Goal: Find specific page/section: Find specific page/section

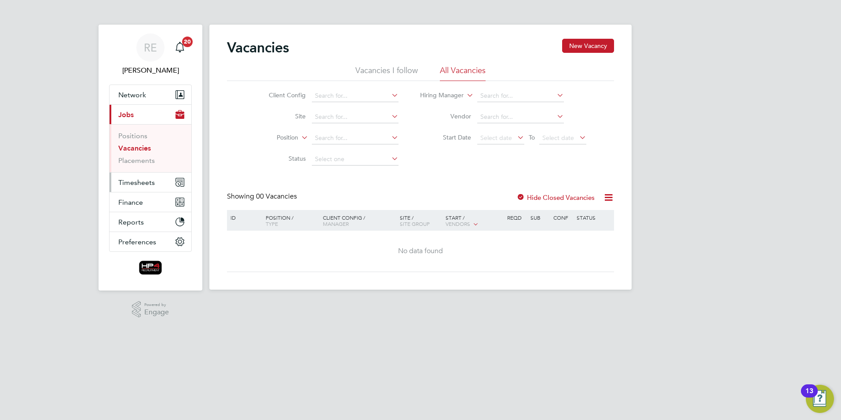
click at [139, 182] on span "Timesheets" at bounding box center [136, 182] width 37 height 8
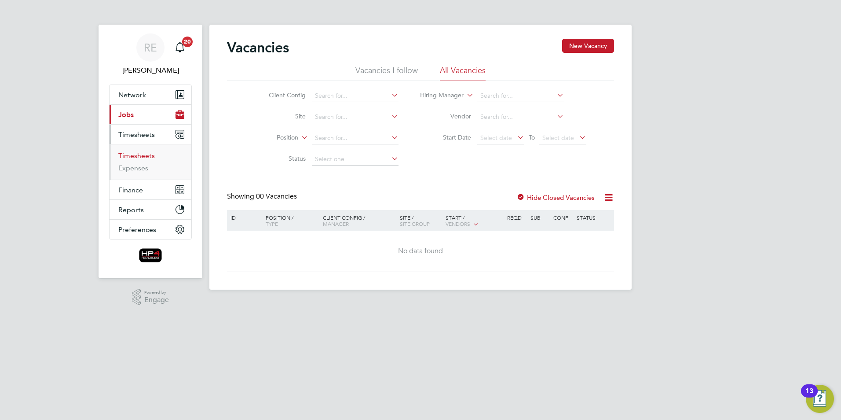
click at [138, 156] on link "Timesheets" at bounding box center [136, 155] width 37 height 8
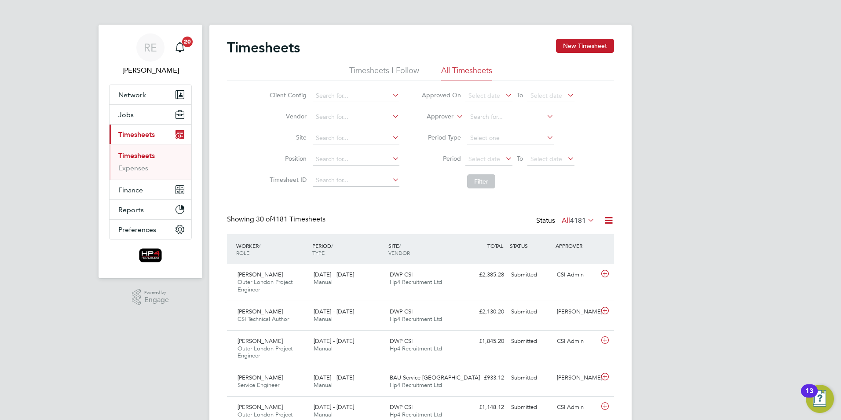
click at [504, 158] on icon at bounding box center [504, 158] width 0 height 12
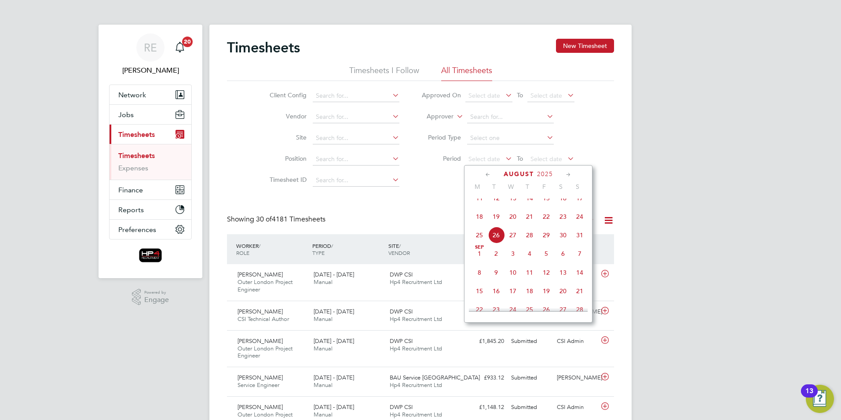
click at [479, 225] on span "18" at bounding box center [479, 216] width 17 height 17
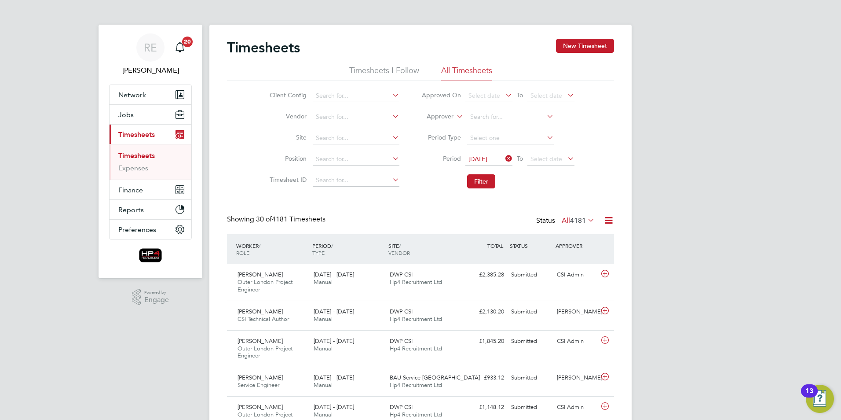
click at [566, 160] on icon at bounding box center [566, 158] width 0 height 12
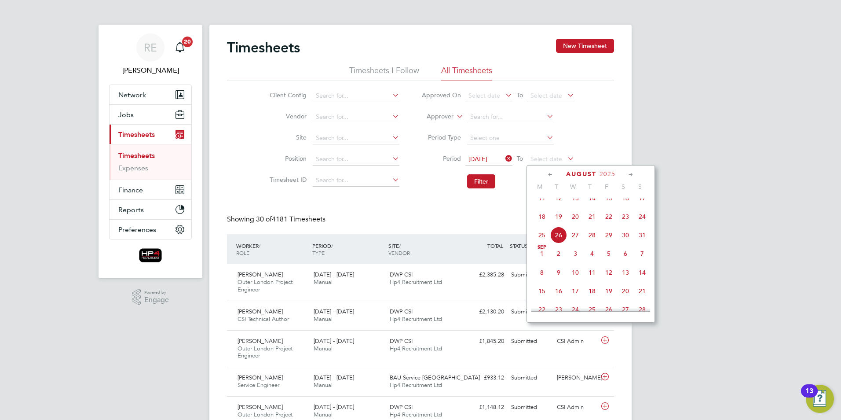
click at [640, 222] on span "24" at bounding box center [642, 216] width 17 height 17
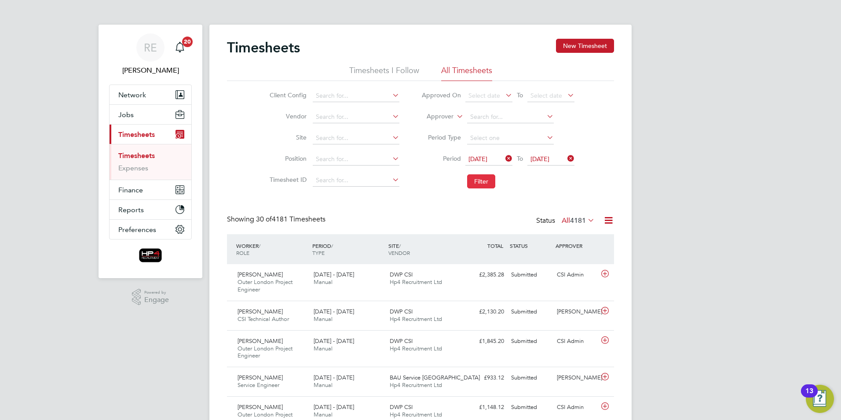
click at [479, 182] on button "Filter" at bounding box center [481, 181] width 28 height 14
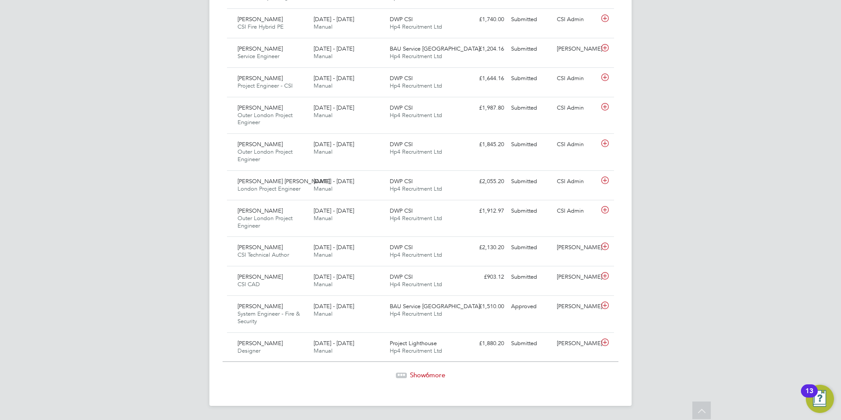
click at [428, 373] on span "6" at bounding box center [428, 374] width 4 height 8
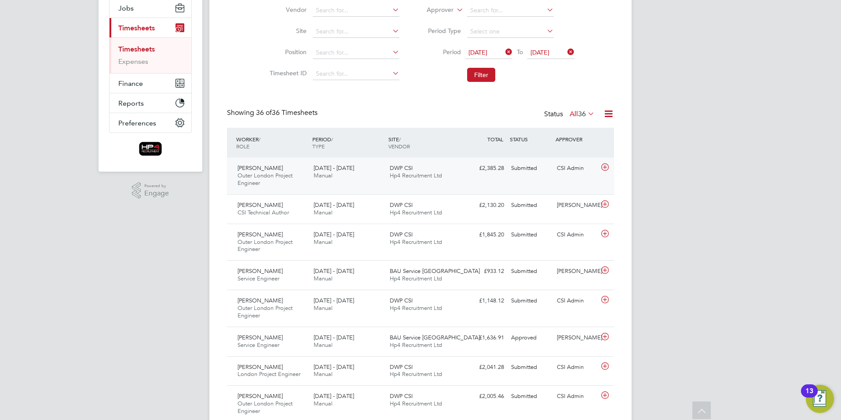
click at [267, 180] on div "[PERSON_NAME] Outer London Project Engineer [DATE] - [DATE]" at bounding box center [272, 175] width 76 height 29
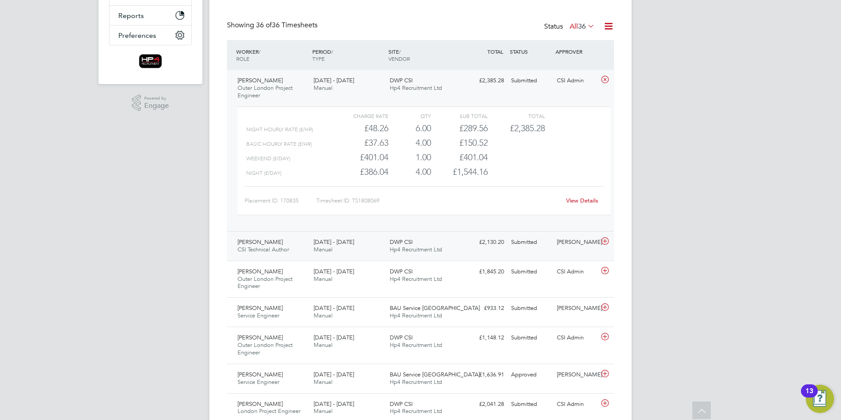
scroll to position [194, 0]
click at [269, 240] on span "[PERSON_NAME]" at bounding box center [260, 241] width 45 height 7
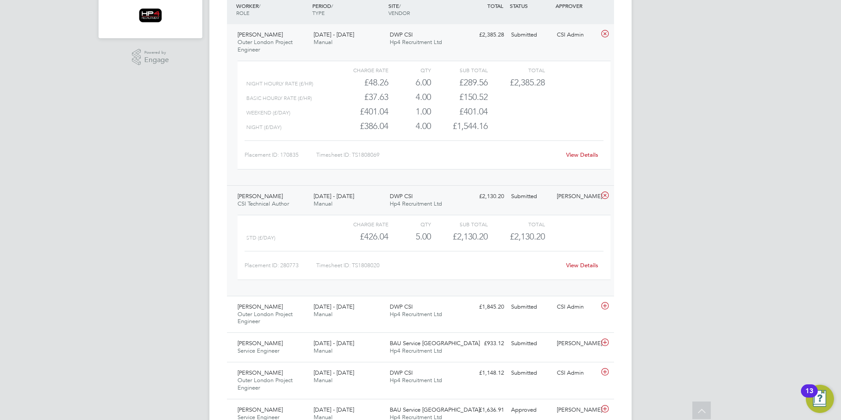
scroll to position [282, 0]
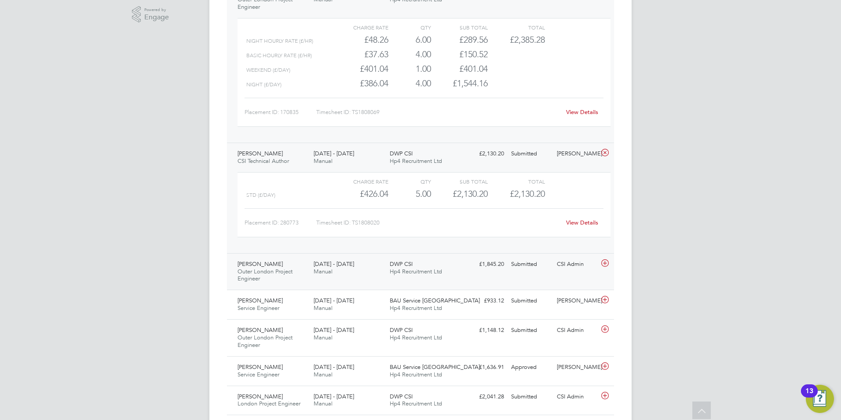
click at [254, 269] on span "Outer London Project Engineer" at bounding box center [265, 274] width 55 height 15
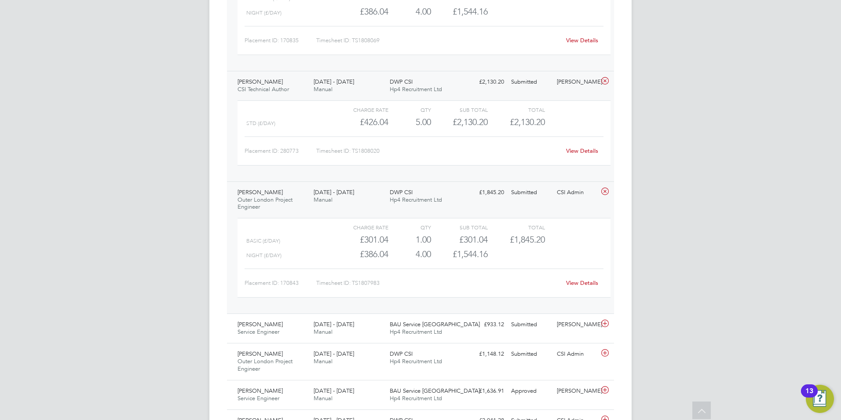
scroll to position [414, 0]
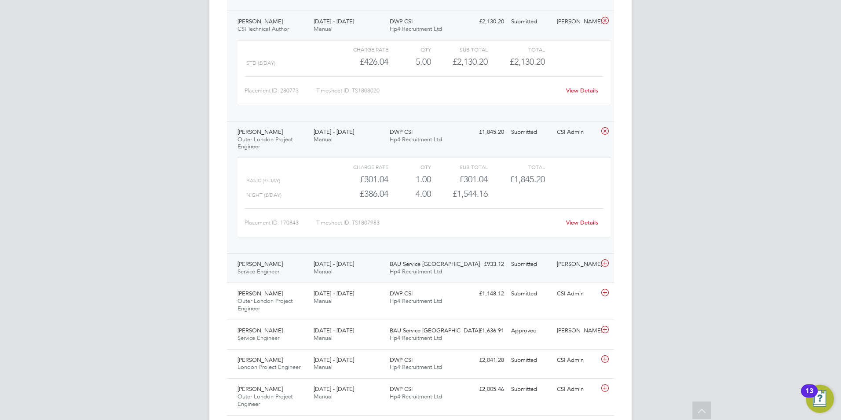
click at [266, 266] on span "[PERSON_NAME]" at bounding box center [260, 263] width 45 height 7
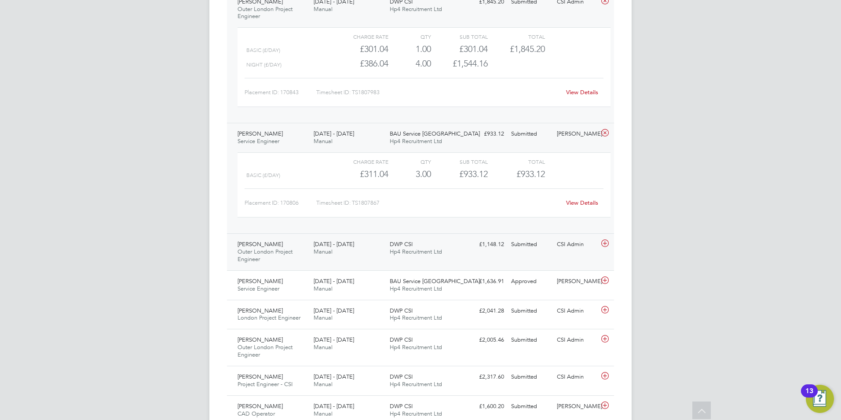
scroll to position [546, 0]
click at [304, 238] on div "[PERSON_NAME] Outer London Project Engineer [DATE] - [DATE]" at bounding box center [272, 249] width 76 height 29
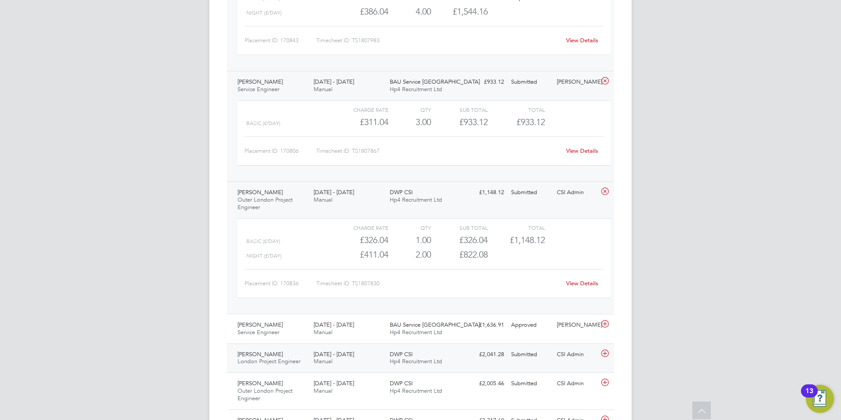
scroll to position [678, 0]
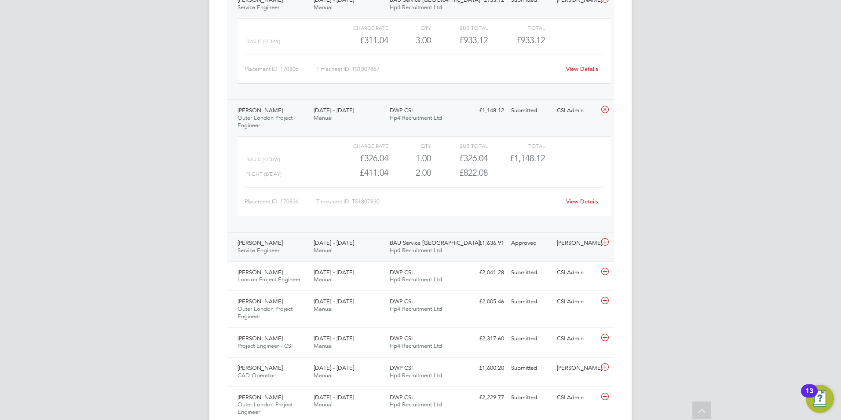
click at [289, 242] on div "[PERSON_NAME] Service Engineer [DATE] - [DATE]" at bounding box center [272, 247] width 76 height 22
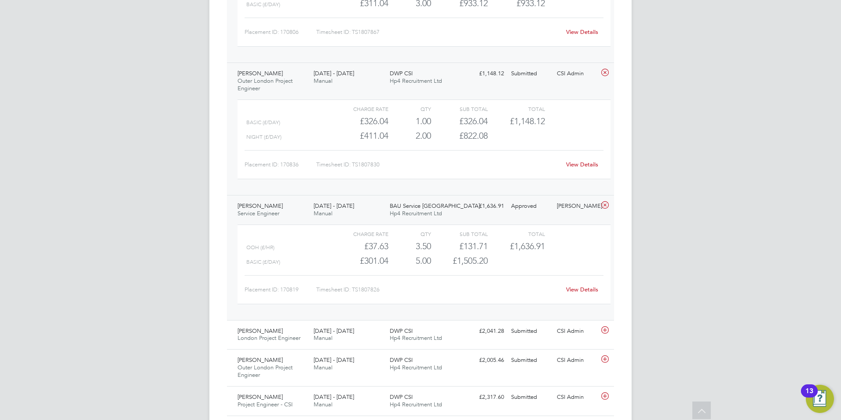
scroll to position [810, 0]
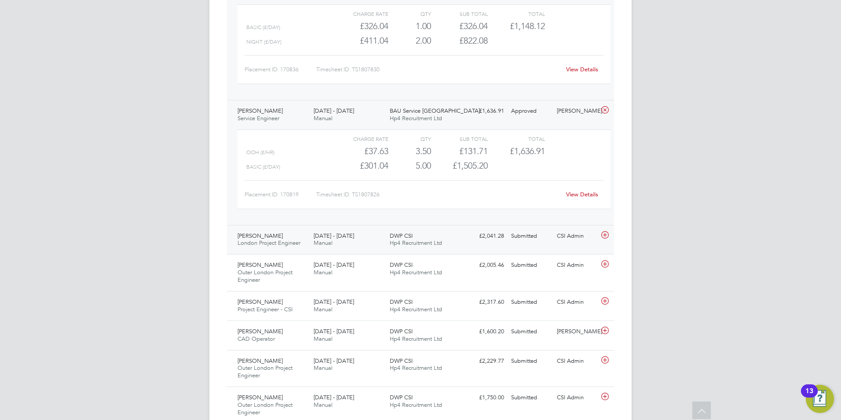
click at [273, 243] on span "London Project Engineer" at bounding box center [269, 242] width 63 height 7
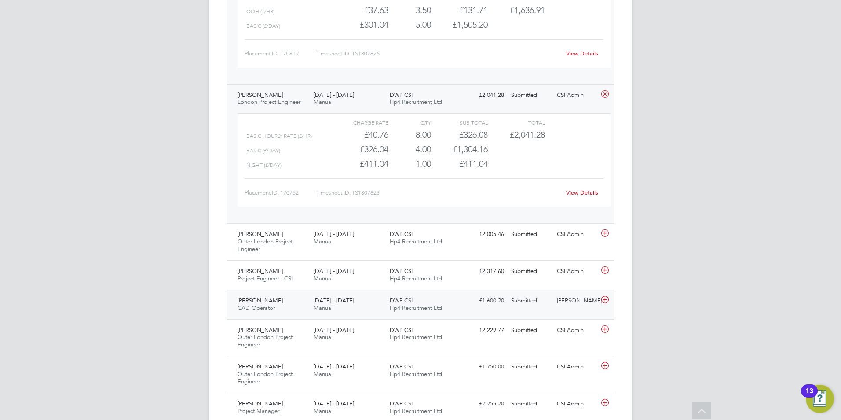
scroll to position [1030, 0]
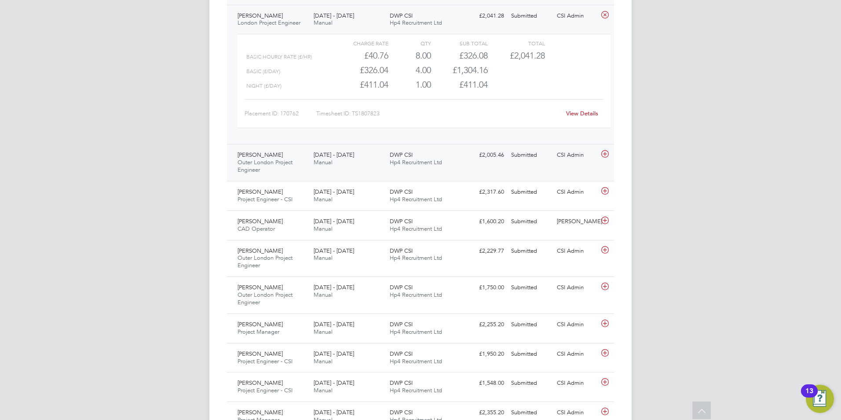
click at [263, 157] on span "[PERSON_NAME]" at bounding box center [260, 154] width 45 height 7
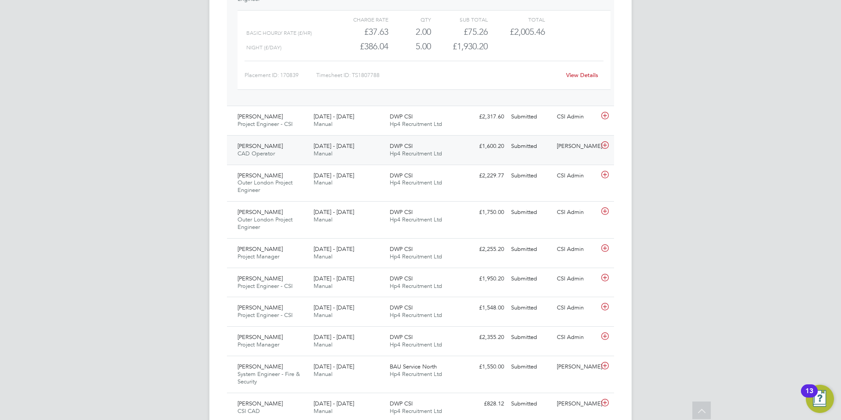
scroll to position [1206, 0]
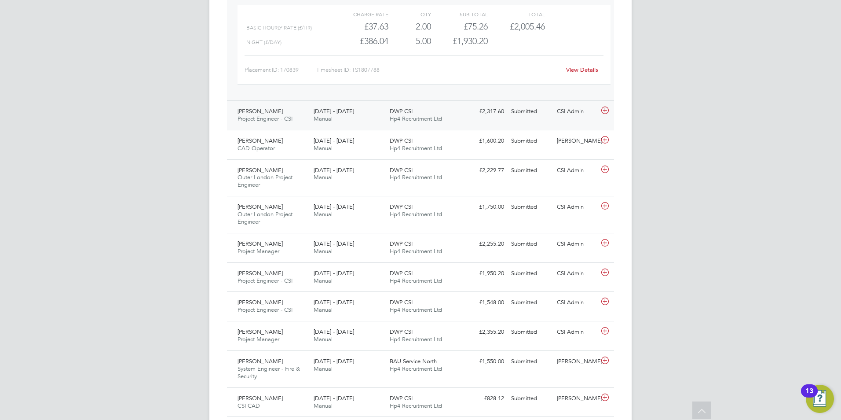
click at [262, 114] on span "[PERSON_NAME]" at bounding box center [260, 110] width 45 height 7
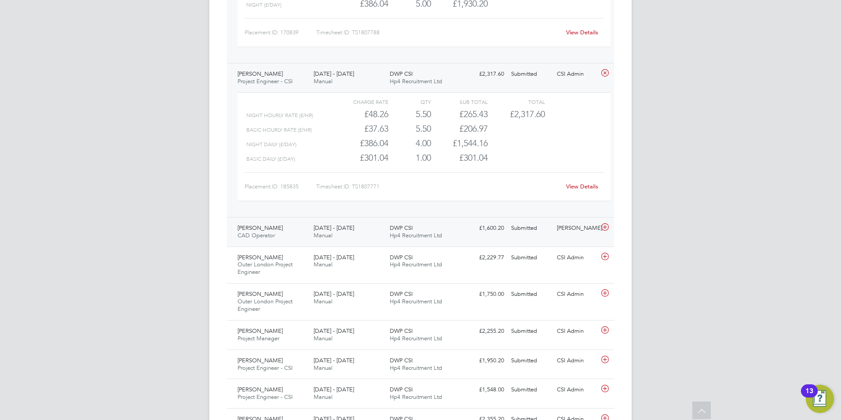
scroll to position [1294, 0]
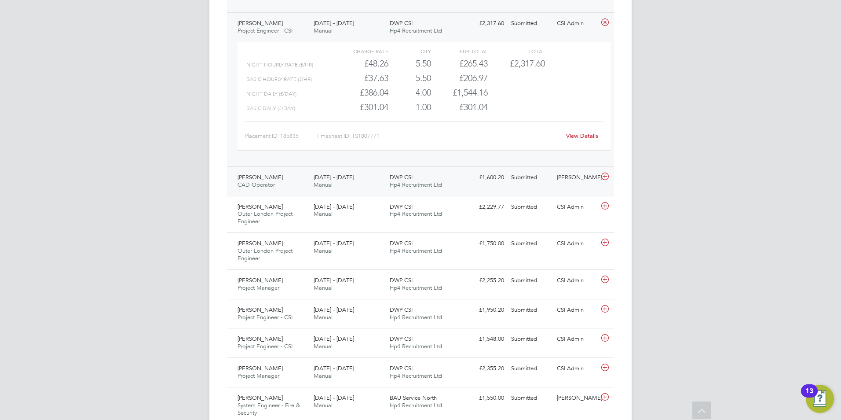
click at [270, 177] on span "[PERSON_NAME]" at bounding box center [260, 176] width 45 height 7
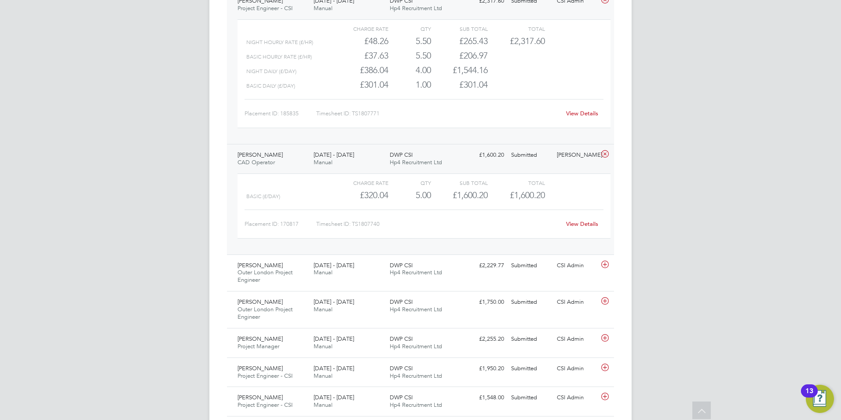
scroll to position [1338, 0]
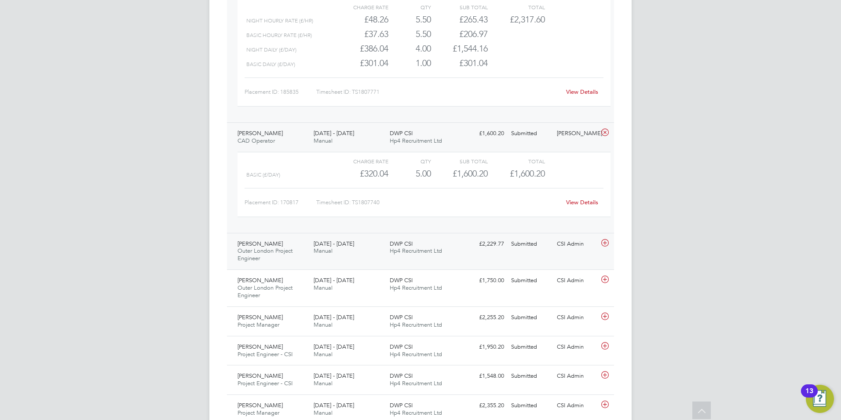
click at [278, 238] on div "[PERSON_NAME] Outer London Project Engineer [DATE] - [DATE]" at bounding box center [272, 251] width 76 height 29
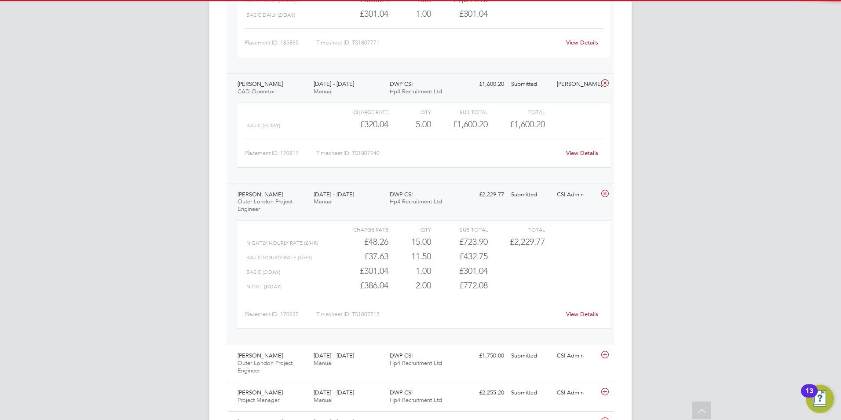
scroll to position [1470, 0]
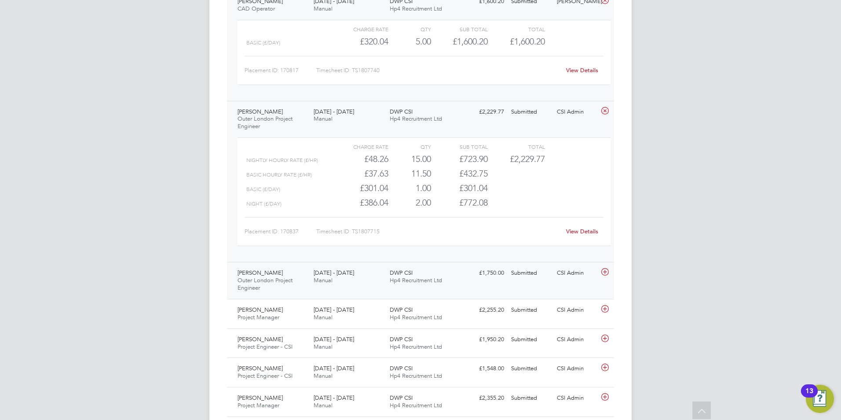
click at [267, 269] on div "[PERSON_NAME] Outer London Project Engineer [DATE] - [DATE]" at bounding box center [272, 280] width 76 height 29
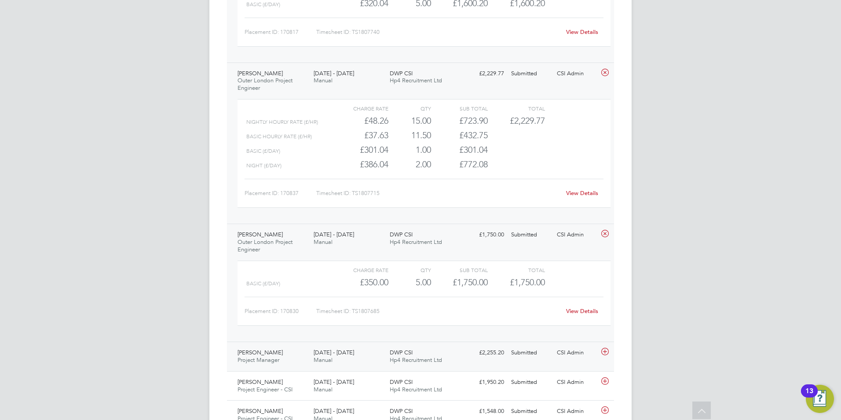
scroll to position [1602, 0]
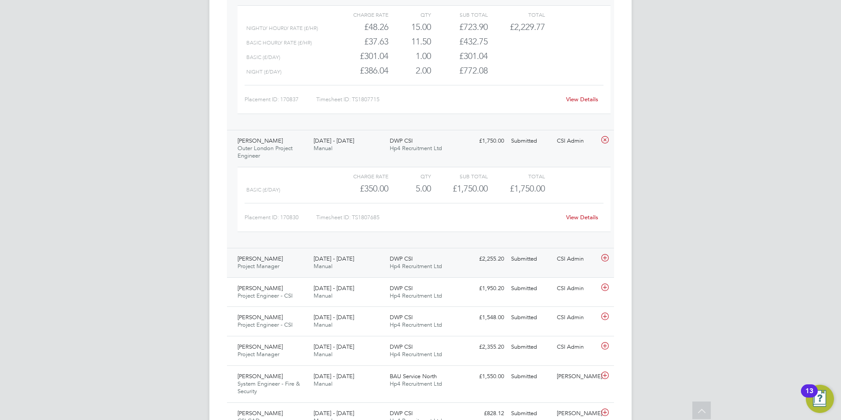
click at [268, 253] on div "[PERSON_NAME] Project Manager [DATE] - [DATE]" at bounding box center [272, 263] width 76 height 22
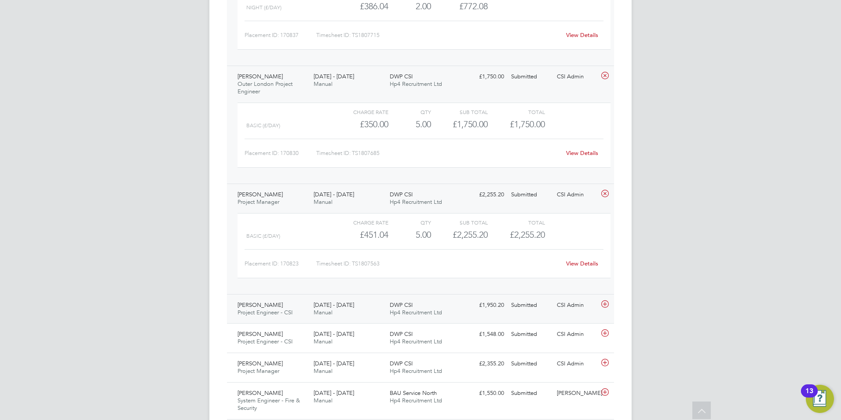
scroll to position [1734, 0]
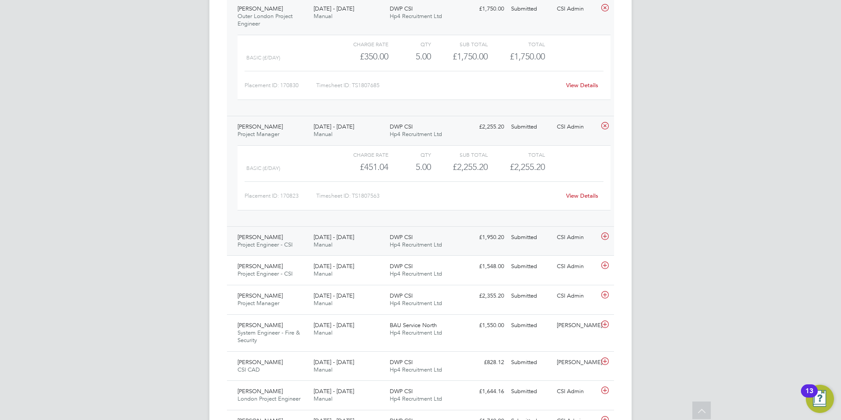
click at [274, 245] on span "Project Engineer - CSI" at bounding box center [265, 244] width 55 height 7
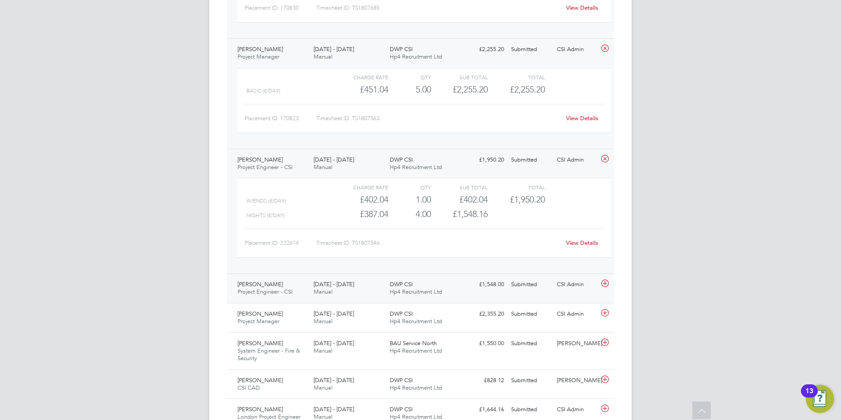
scroll to position [1910, 0]
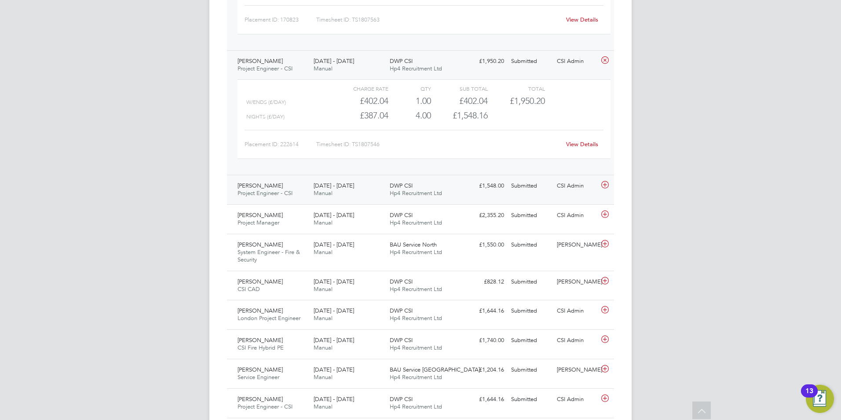
click at [246, 190] on span "Project Engineer - CSI" at bounding box center [265, 192] width 55 height 7
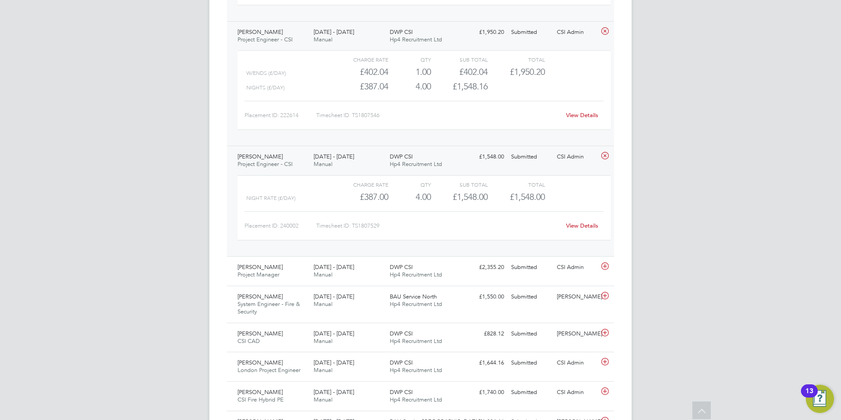
scroll to position [1998, 0]
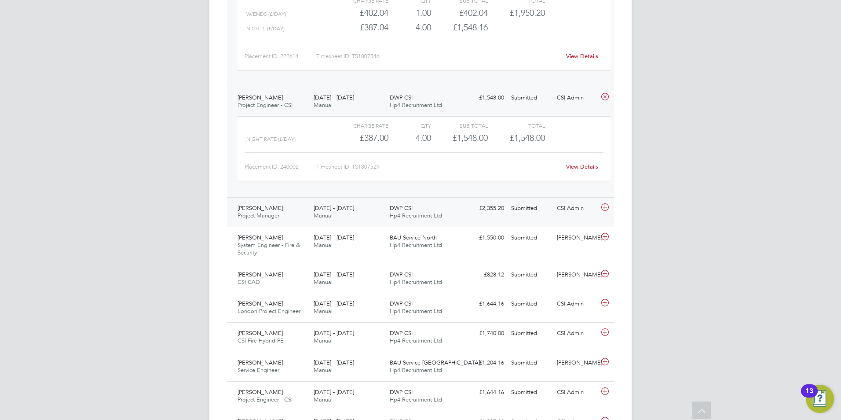
click at [274, 213] on span "Project Manager" at bounding box center [259, 215] width 42 height 7
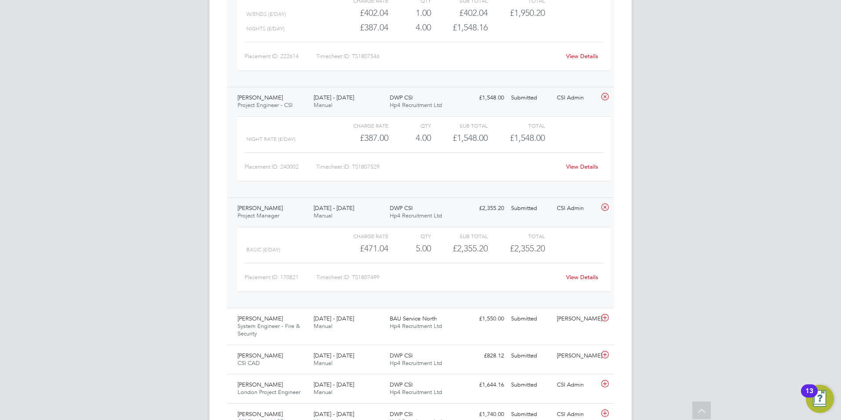
scroll to position [2174, 0]
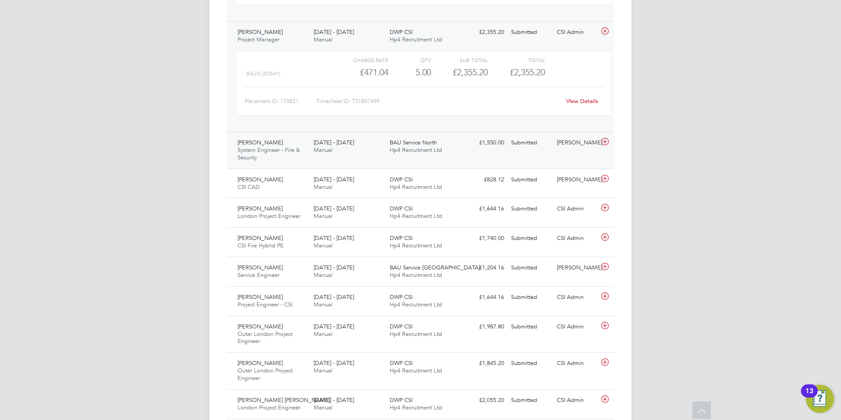
click at [263, 150] on span "System Engineer - Fire & Security" at bounding box center [269, 153] width 62 height 15
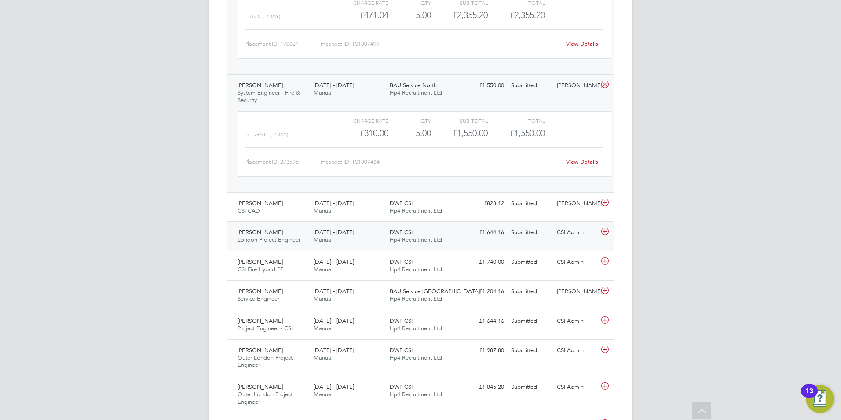
scroll to position [2306, 0]
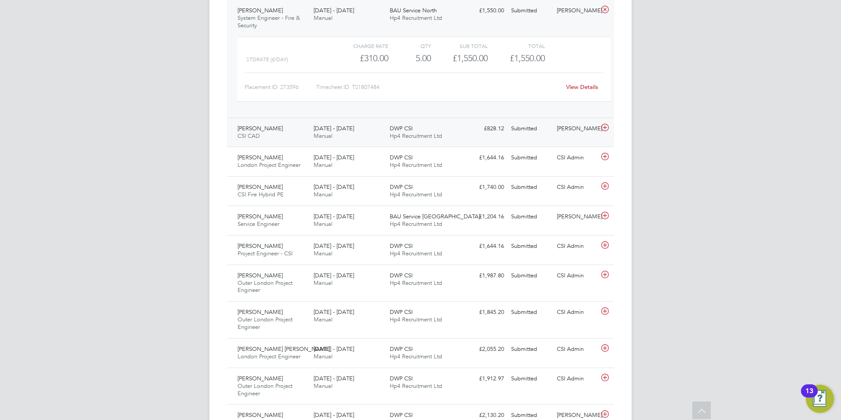
click at [256, 132] on span "[PERSON_NAME]" at bounding box center [260, 127] width 45 height 7
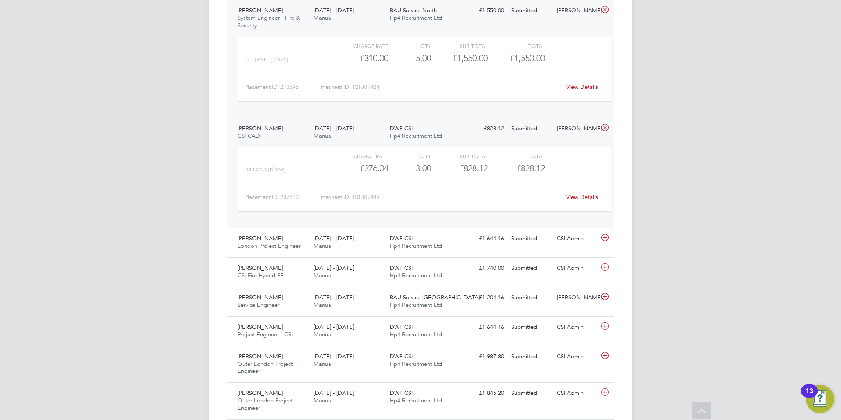
scroll to position [2394, 0]
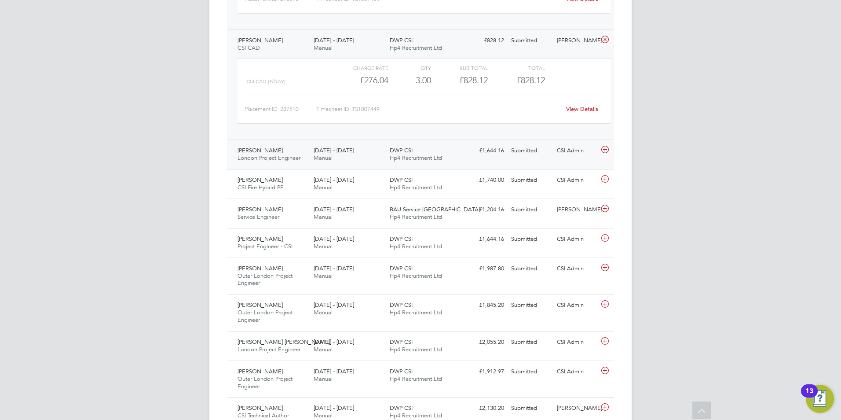
click at [266, 153] on span "[PERSON_NAME]" at bounding box center [260, 149] width 45 height 7
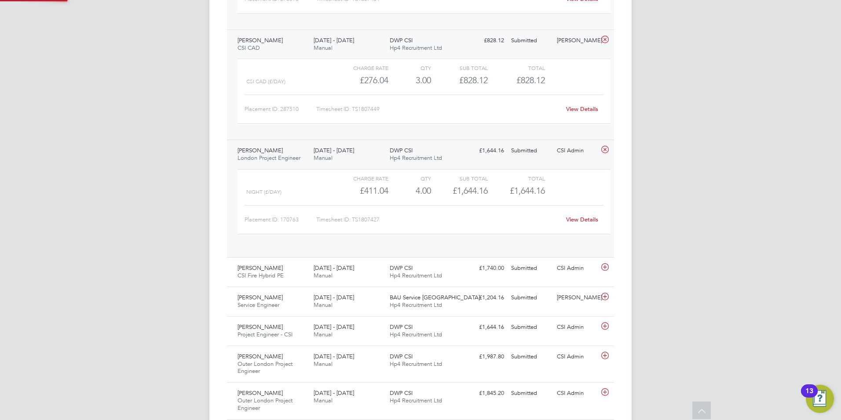
scroll to position [15, 86]
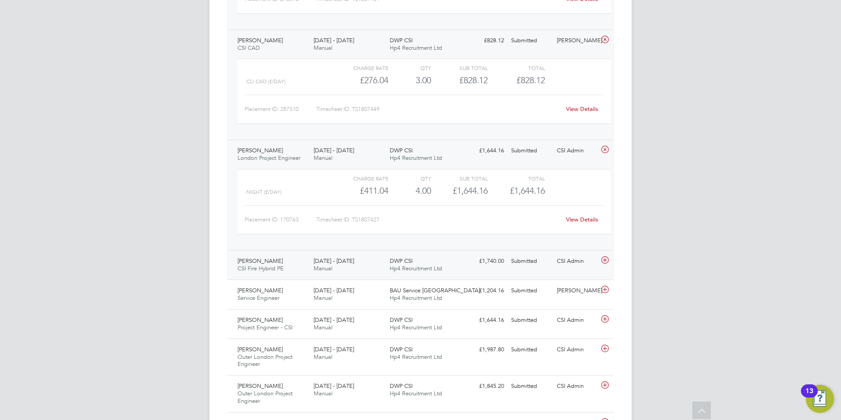
click at [271, 265] on span "CSI Fire Hybrid PE" at bounding box center [261, 267] width 46 height 7
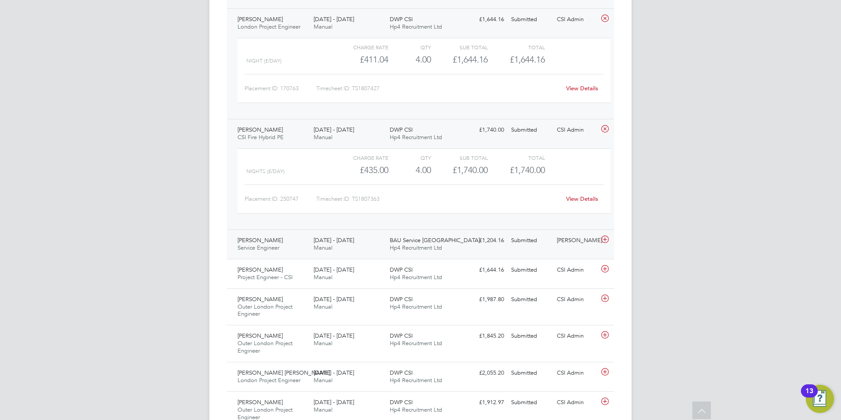
scroll to position [2526, 0]
click at [276, 245] on span "Service Engineer" at bounding box center [259, 246] width 42 height 7
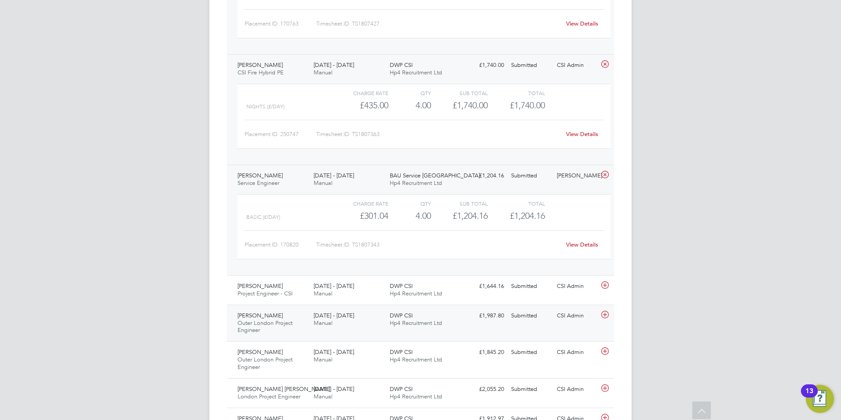
scroll to position [2658, 0]
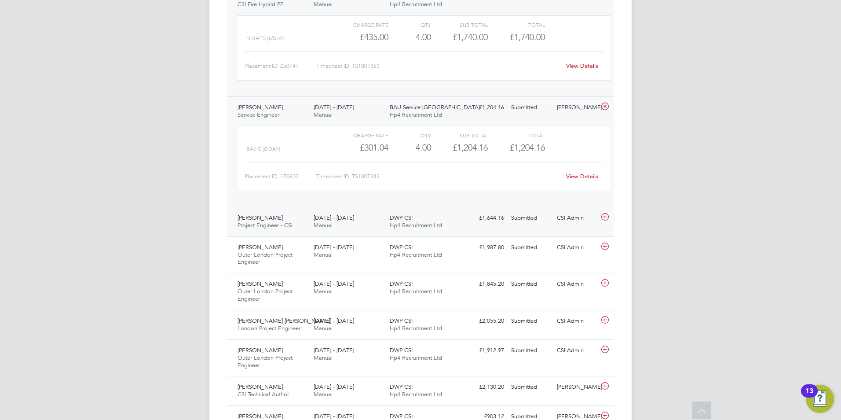
click at [266, 221] on div "[PERSON_NAME] Project Engineer - CSI [DATE] - [DATE]" at bounding box center [272, 222] width 76 height 22
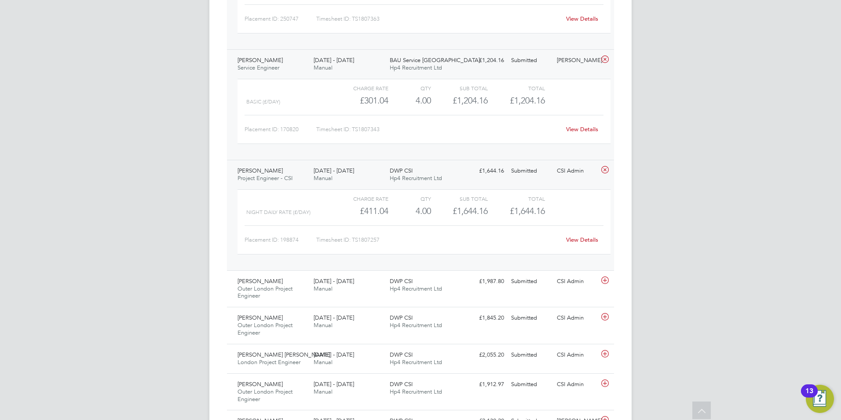
scroll to position [2746, 0]
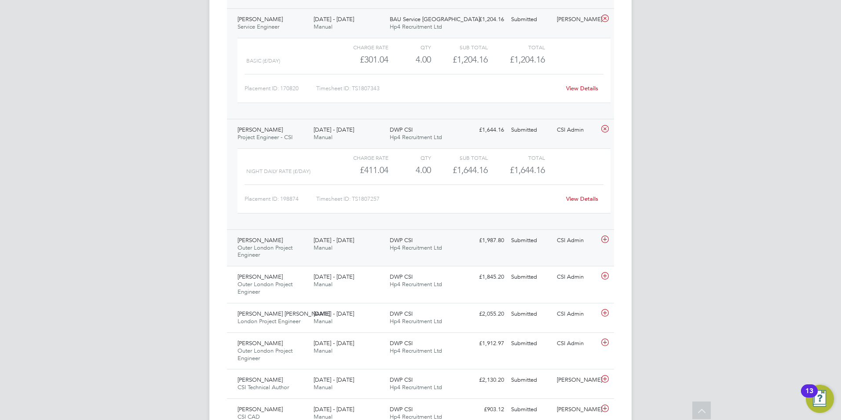
click at [268, 245] on span "Outer London Project Engineer" at bounding box center [265, 251] width 55 height 15
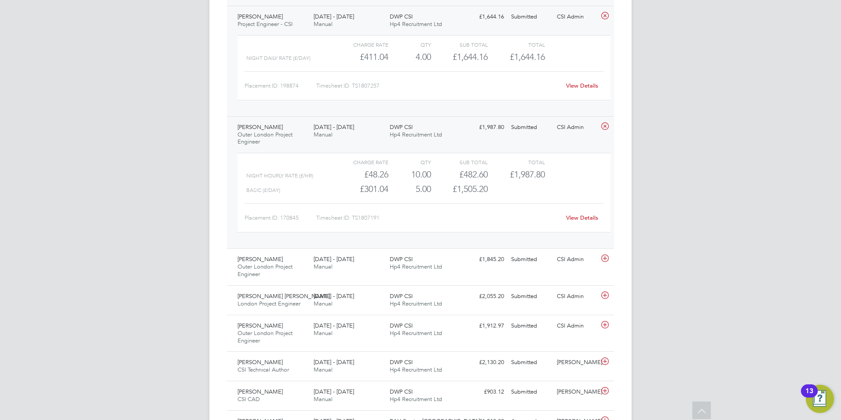
scroll to position [2922, 0]
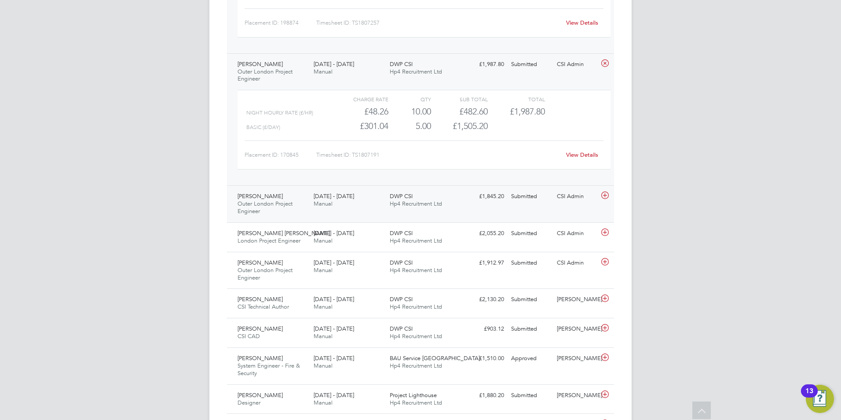
click at [263, 195] on span "[PERSON_NAME]" at bounding box center [260, 195] width 45 height 7
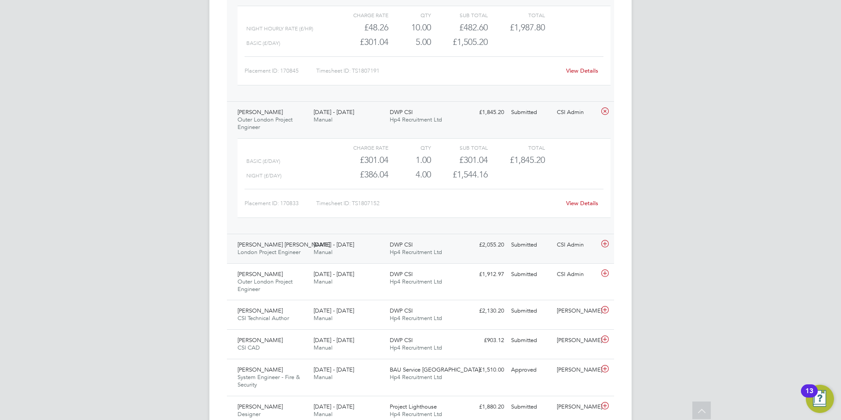
scroll to position [3054, 0]
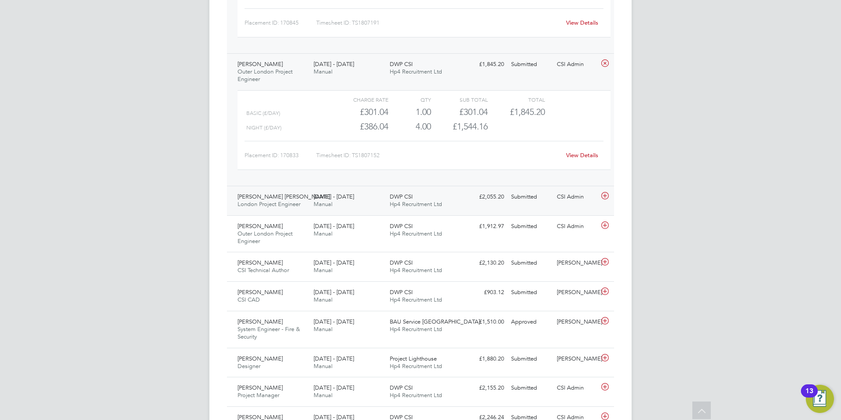
click at [271, 199] on div "[PERSON_NAME] [PERSON_NAME] London Project Engineer [DATE] - [DATE]" at bounding box center [272, 201] width 76 height 22
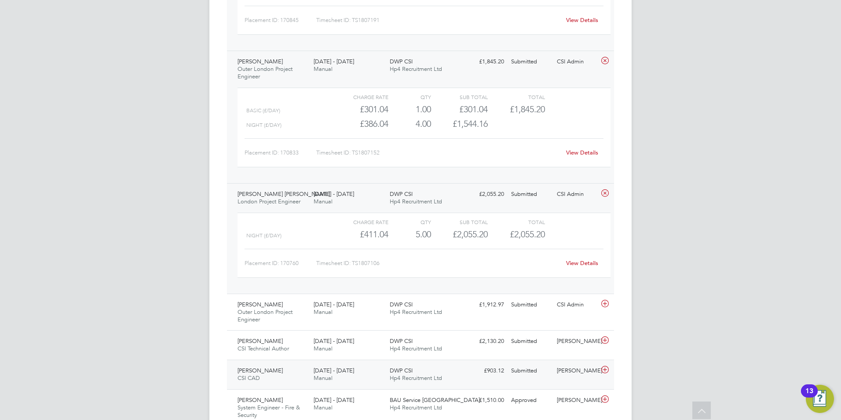
scroll to position [3230, 0]
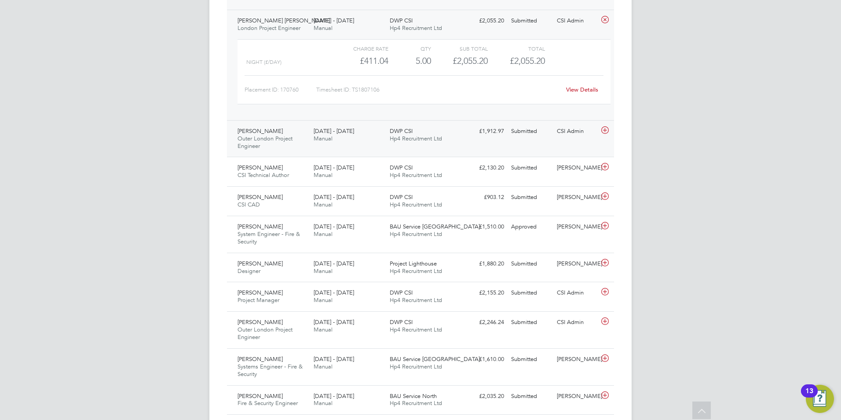
click at [260, 142] on span "Outer London Project Engineer" at bounding box center [265, 142] width 55 height 15
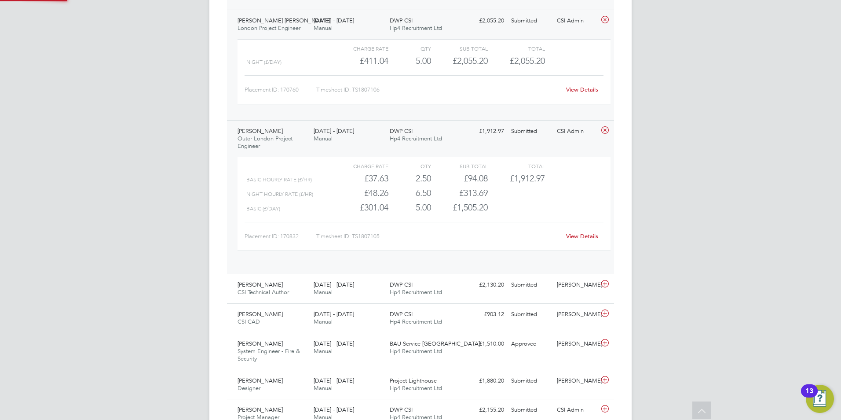
scroll to position [15, 86]
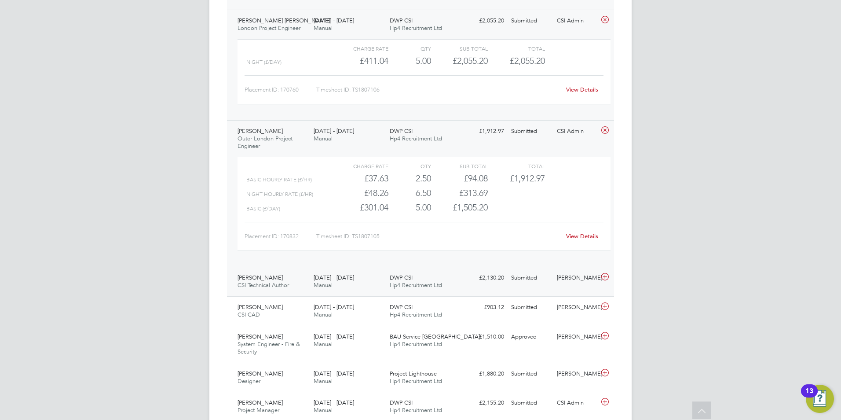
click at [291, 274] on div "[PERSON_NAME] CSI Technical Author [DATE] - [DATE]" at bounding box center [272, 282] width 76 height 22
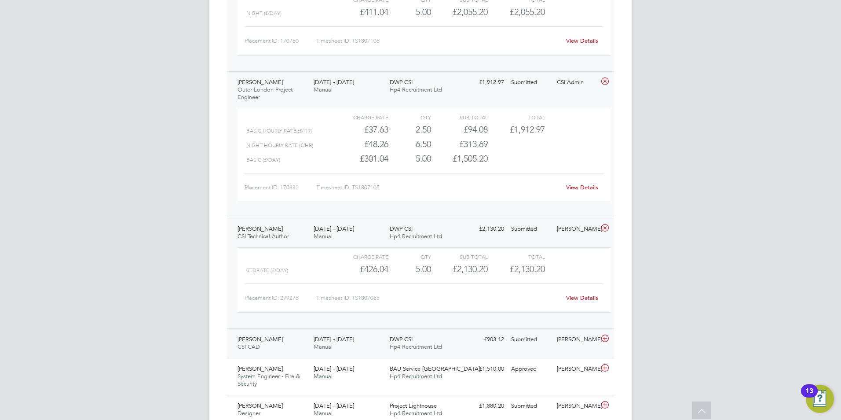
scroll to position [3362, 0]
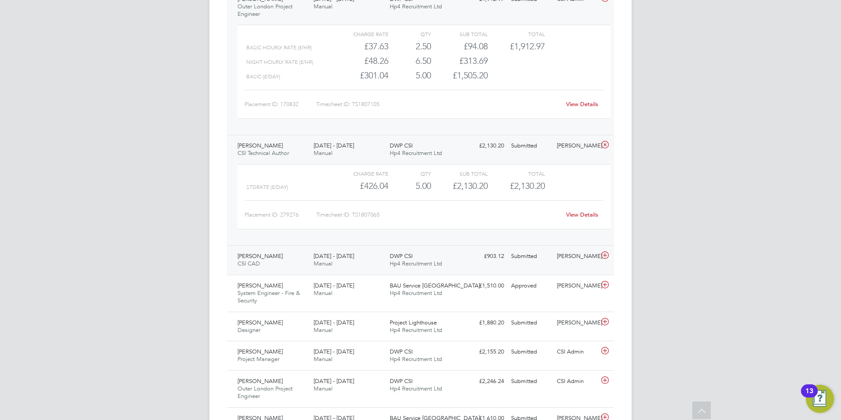
click at [274, 259] on span "[PERSON_NAME]" at bounding box center [260, 255] width 45 height 7
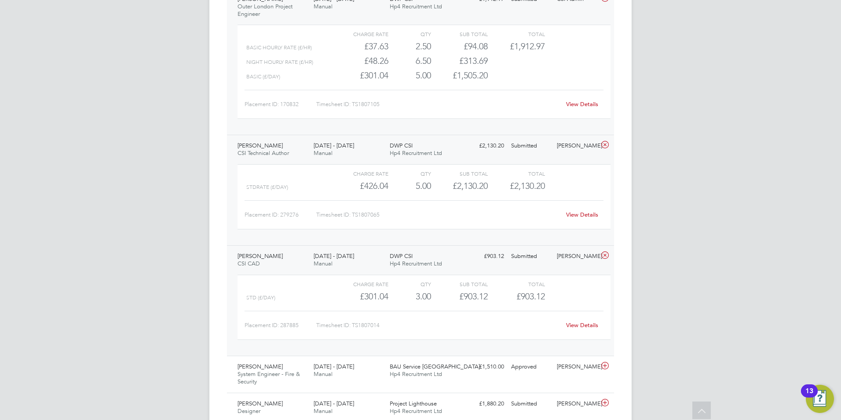
scroll to position [3494, 0]
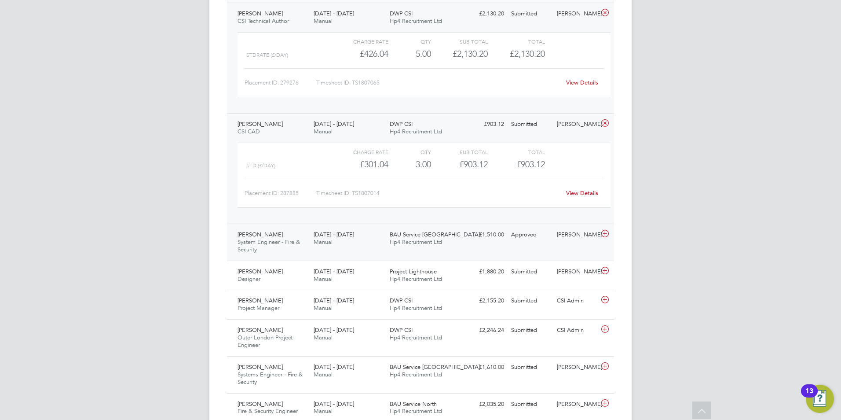
click at [280, 242] on span "System Engineer - Fire & Security" at bounding box center [269, 245] width 62 height 15
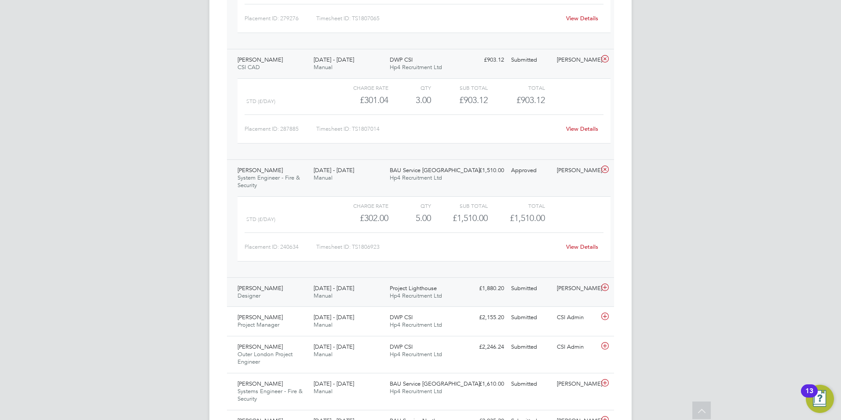
scroll to position [3582, 0]
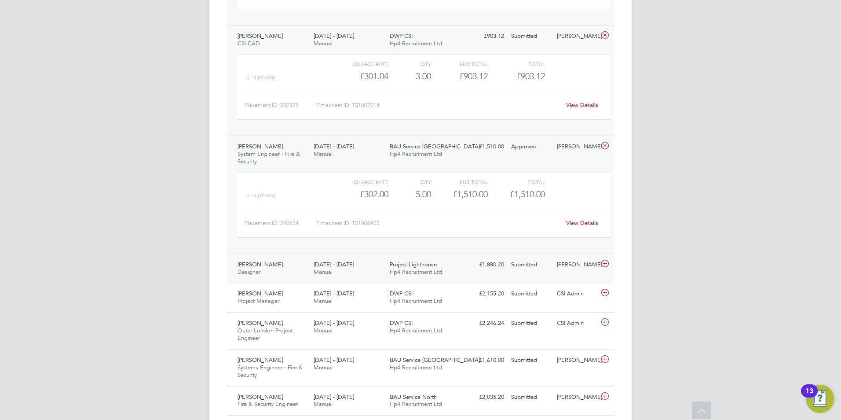
click at [272, 265] on span "[PERSON_NAME]" at bounding box center [260, 263] width 45 height 7
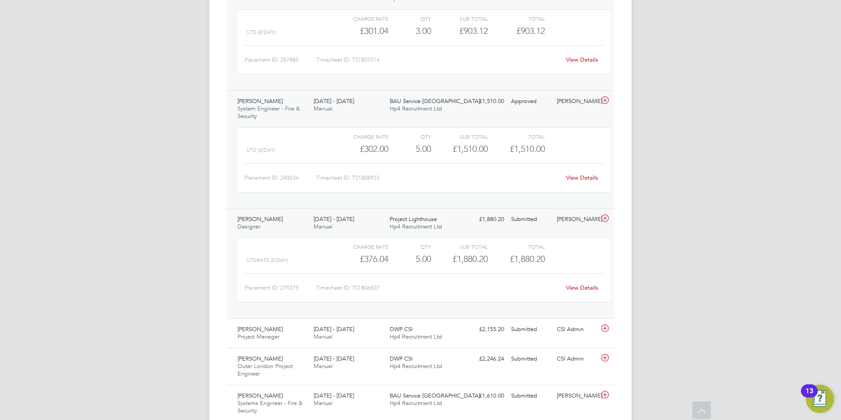
scroll to position [3670, 0]
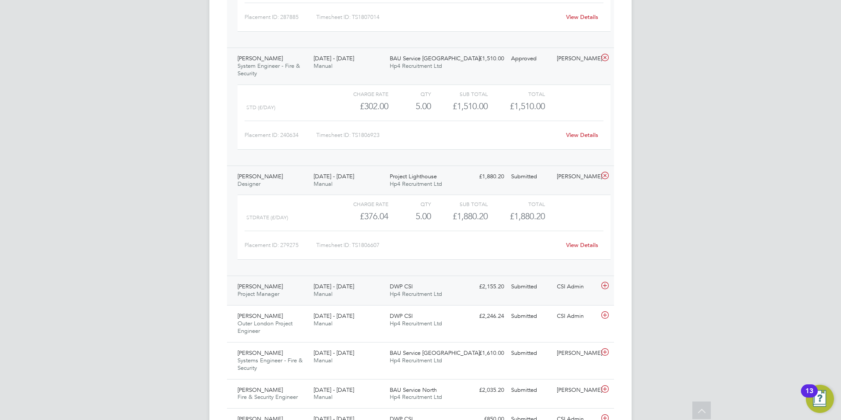
click at [286, 285] on div "[PERSON_NAME] Project Manager [DATE] - [DATE]" at bounding box center [272, 290] width 76 height 22
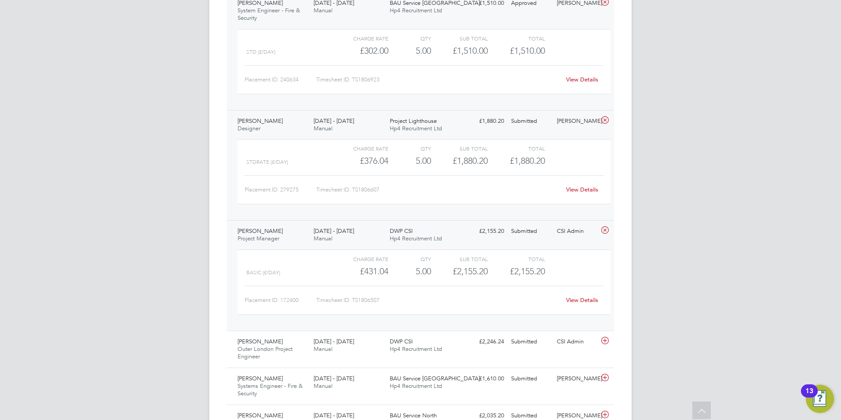
scroll to position [3802, 0]
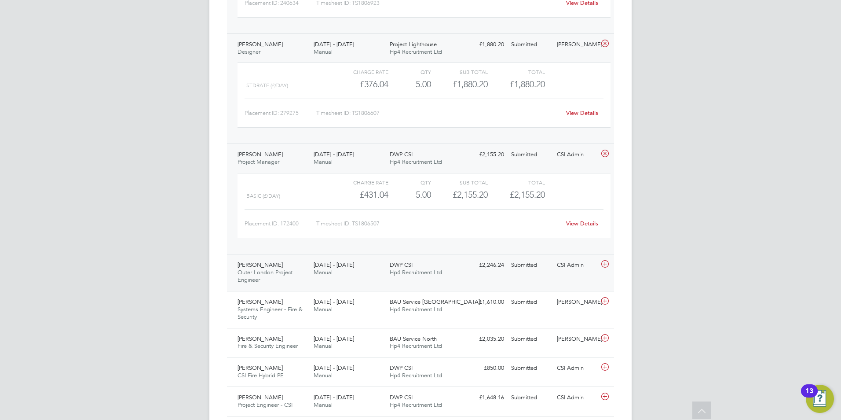
click at [277, 267] on span "[PERSON_NAME]" at bounding box center [260, 264] width 45 height 7
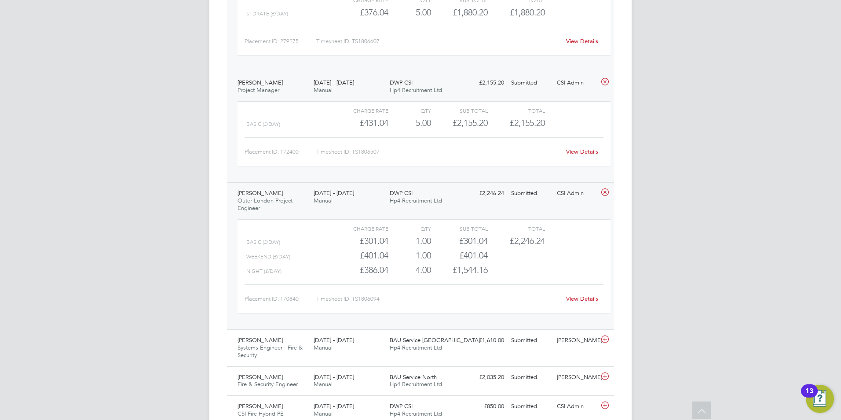
scroll to position [3940, 0]
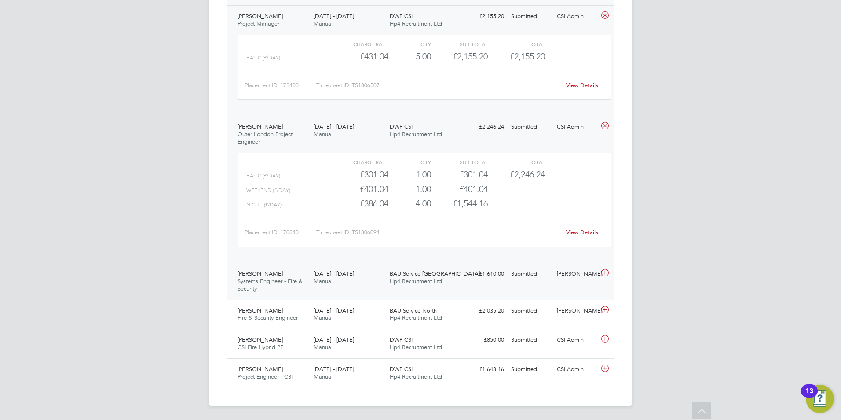
click at [269, 273] on div "Simon Hole Systems Engineer - Fire & Security [DATE] - [DATE]" at bounding box center [272, 281] width 76 height 29
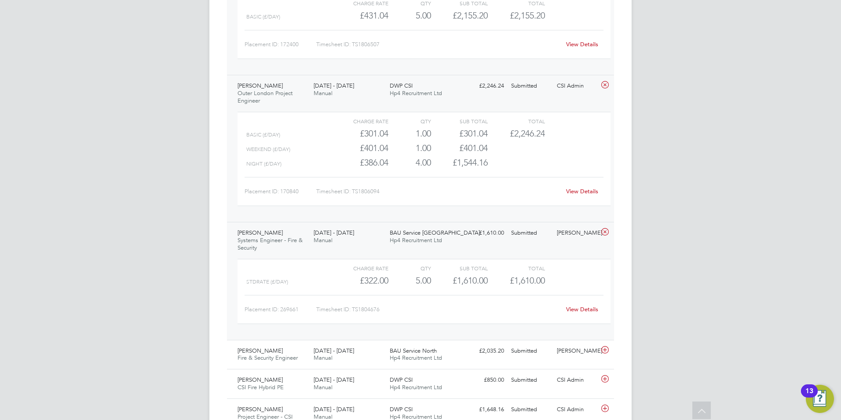
scroll to position [4021, 0]
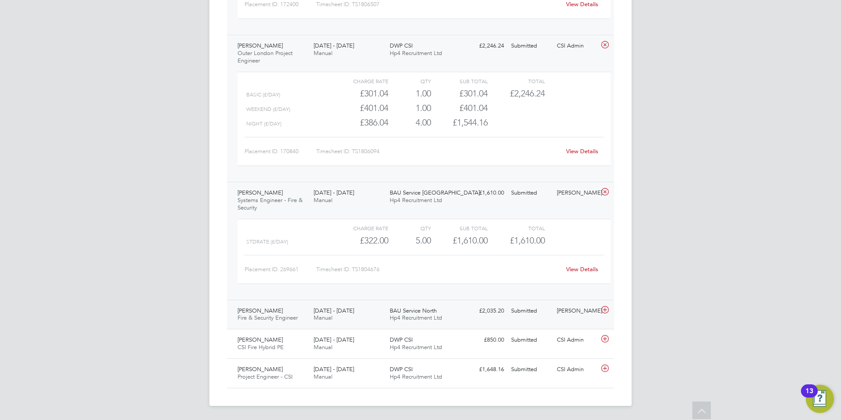
click at [279, 311] on div "[PERSON_NAME] Fire & Security Engineer [DATE] - [DATE]" at bounding box center [272, 315] width 76 height 22
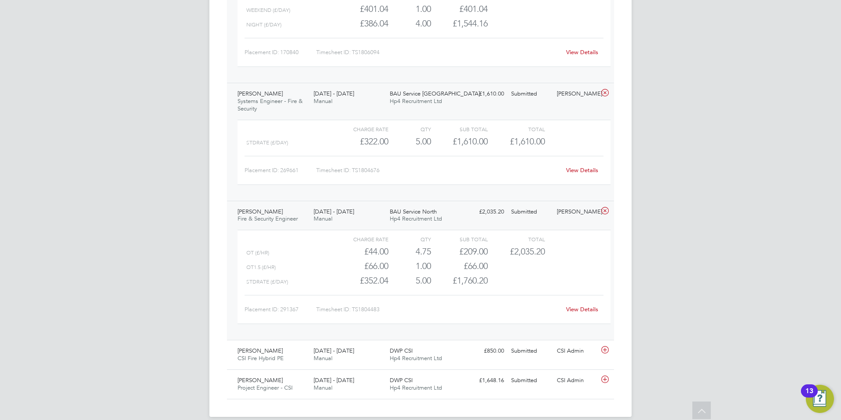
scroll to position [4131, 0]
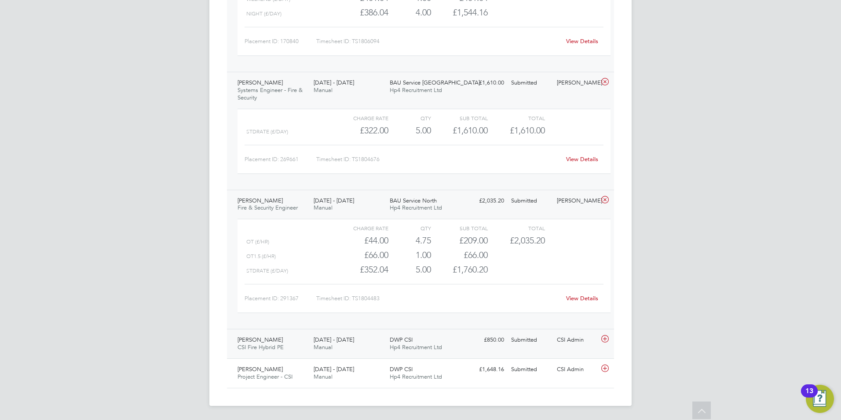
click at [274, 346] on span "CSI Fire Hybrid PE" at bounding box center [261, 346] width 46 height 7
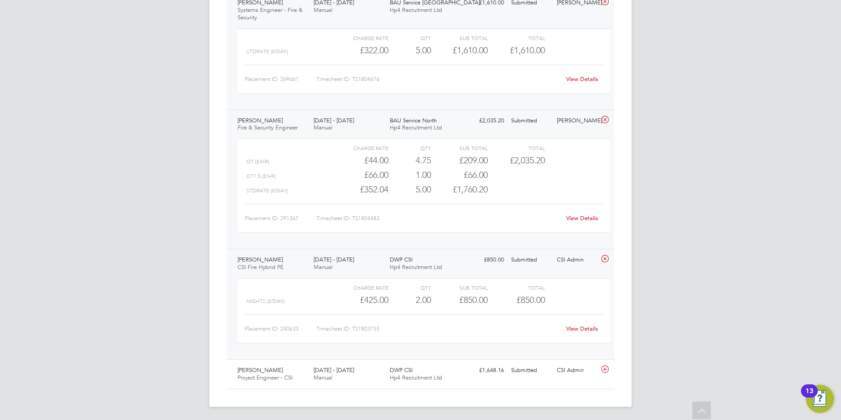
scroll to position [4212, 0]
click at [279, 367] on span "[PERSON_NAME]" at bounding box center [260, 368] width 45 height 7
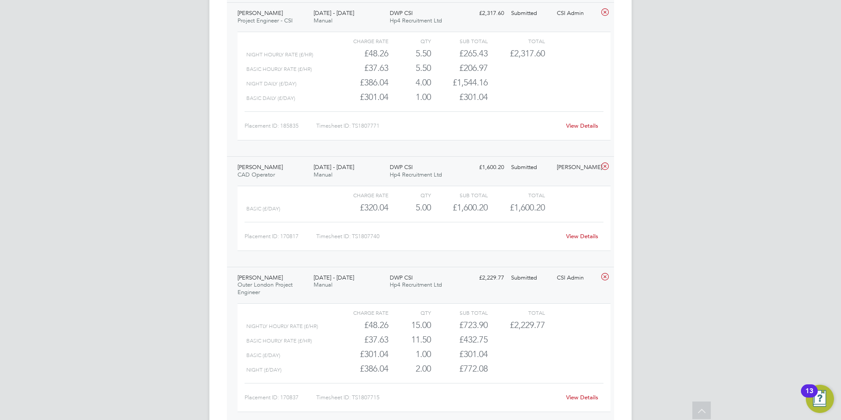
scroll to position [1257, 0]
